Goal: Navigation & Orientation: Find specific page/section

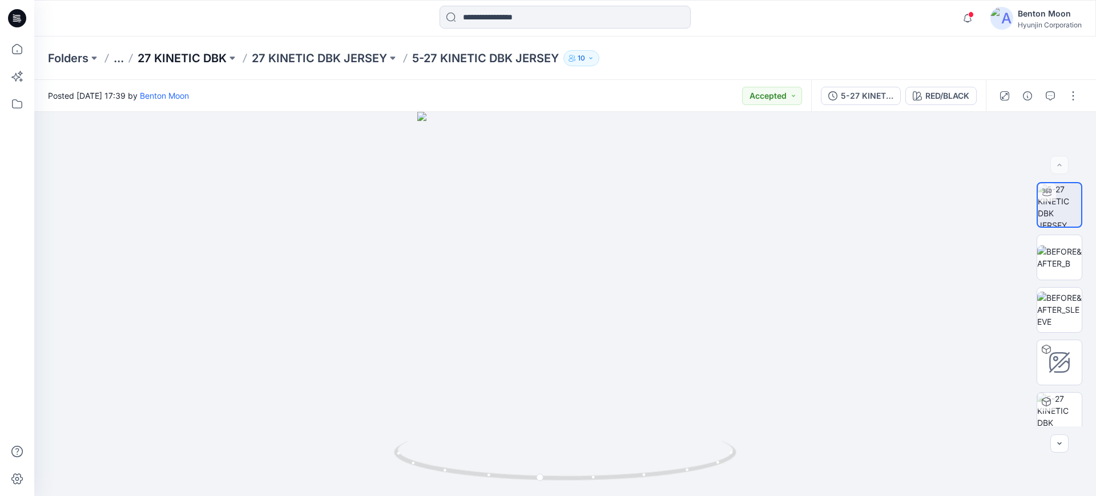
click at [204, 55] on p "27 KINETIC DBK" at bounding box center [182, 58] width 89 height 16
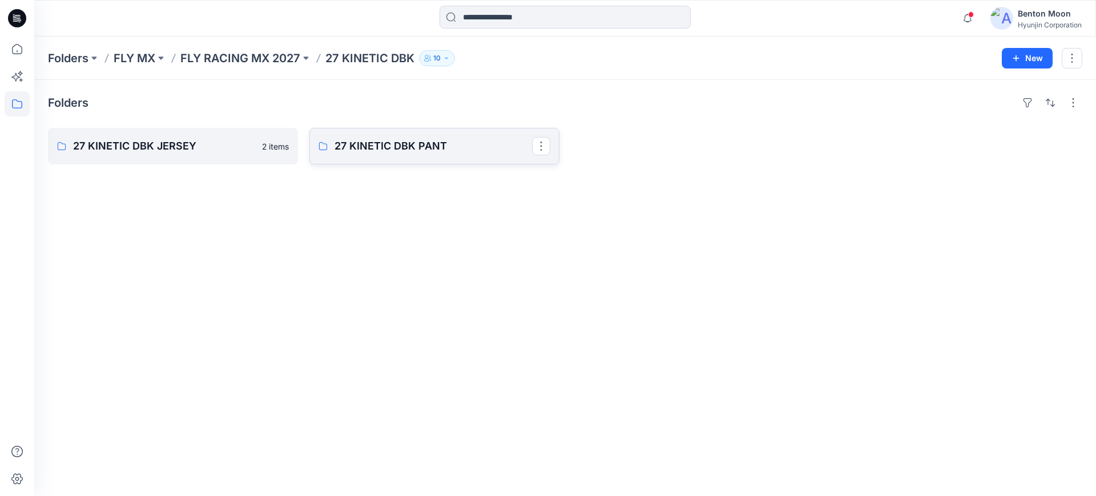
click at [373, 148] on p "27 KINETIC DBK PANT" at bounding box center [434, 146] width 198 height 16
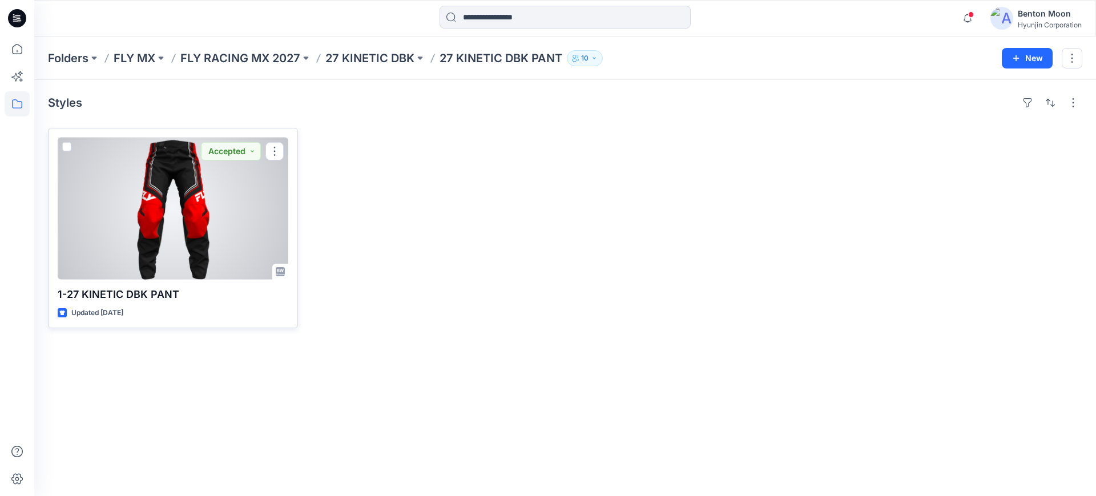
click at [204, 202] on div at bounding box center [173, 209] width 231 height 142
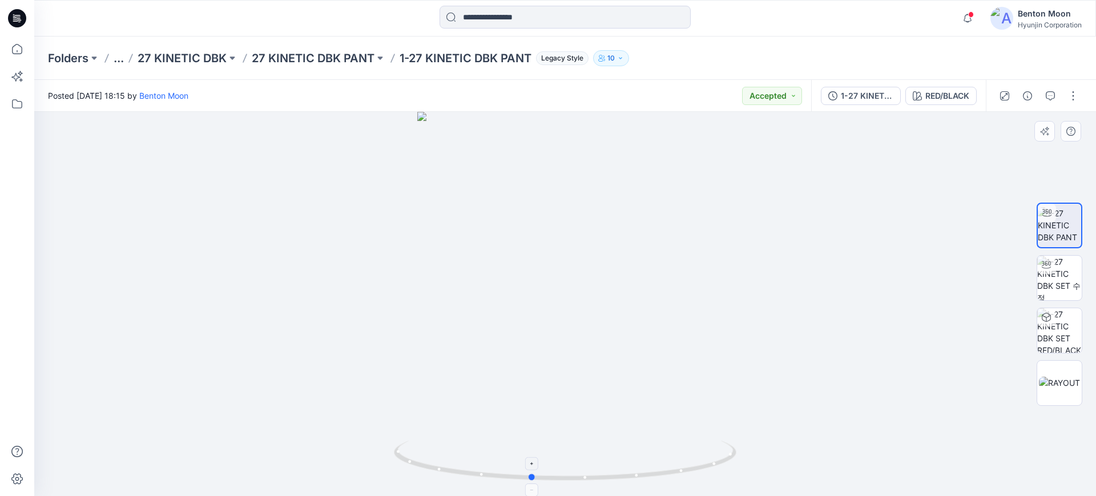
drag, startPoint x: 528, startPoint y: 447, endPoint x: 493, endPoint y: 449, distance: 34.3
click at [493, 449] on icon at bounding box center [566, 462] width 345 height 43
click at [266, 328] on div at bounding box center [565, 304] width 1062 height 384
click at [776, 376] on div at bounding box center [565, 304] width 1062 height 384
